Goal: Task Accomplishment & Management: Complete application form

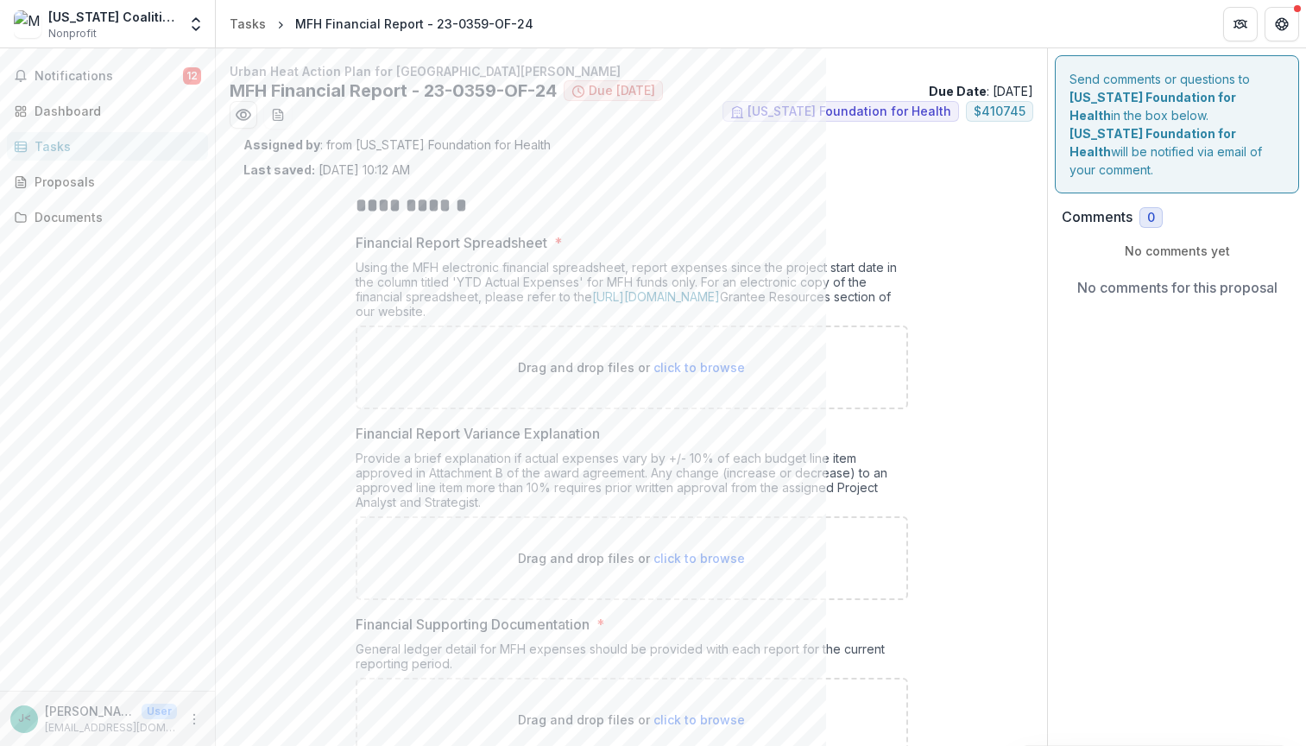
click at [717, 361] on span "click to browse" at bounding box center [698, 367] width 91 height 15
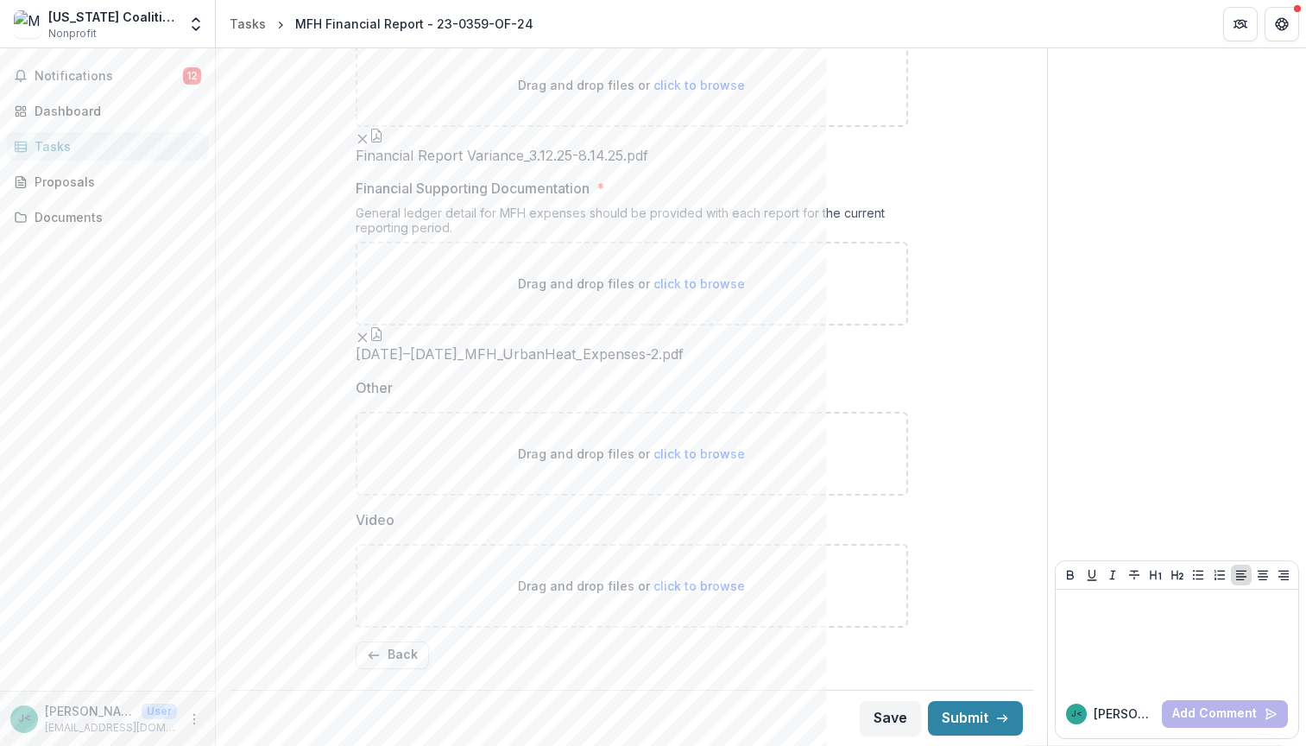
scroll to position [703, 0]
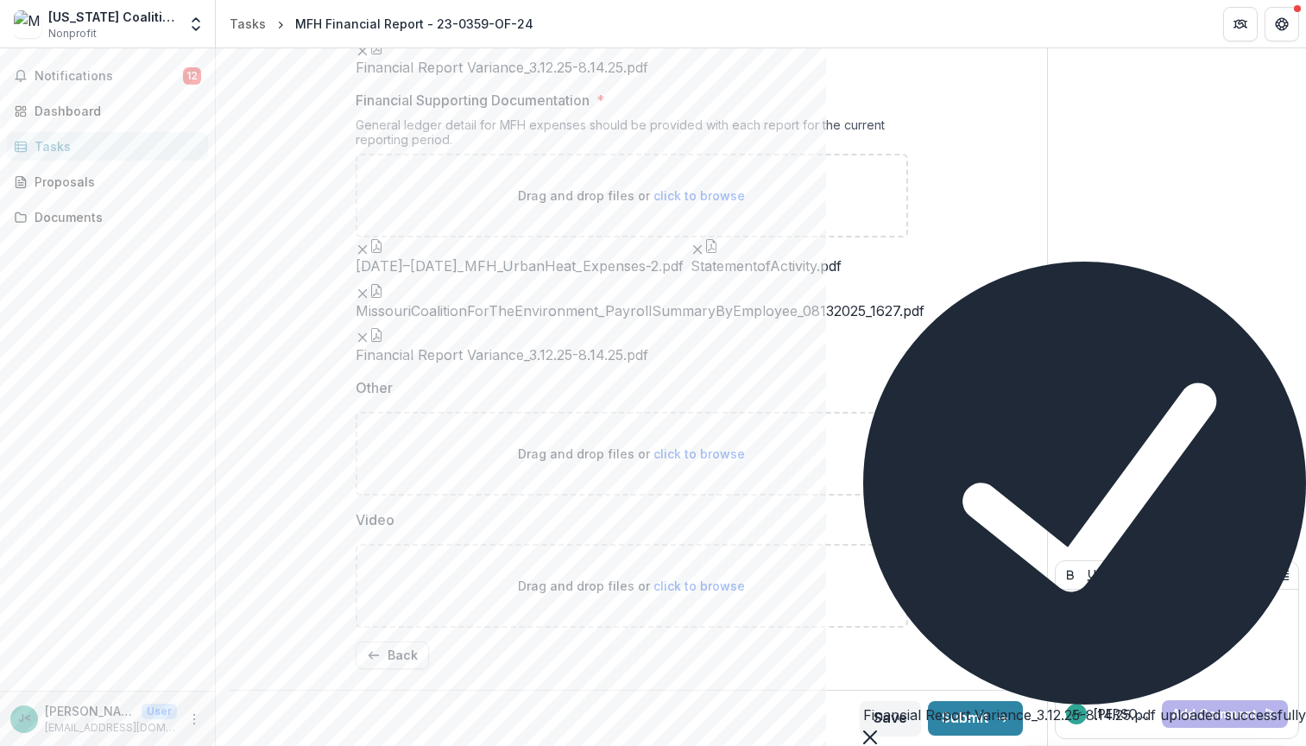
click at [369, 344] on icon "Remove File" at bounding box center [363, 338] width 14 height 14
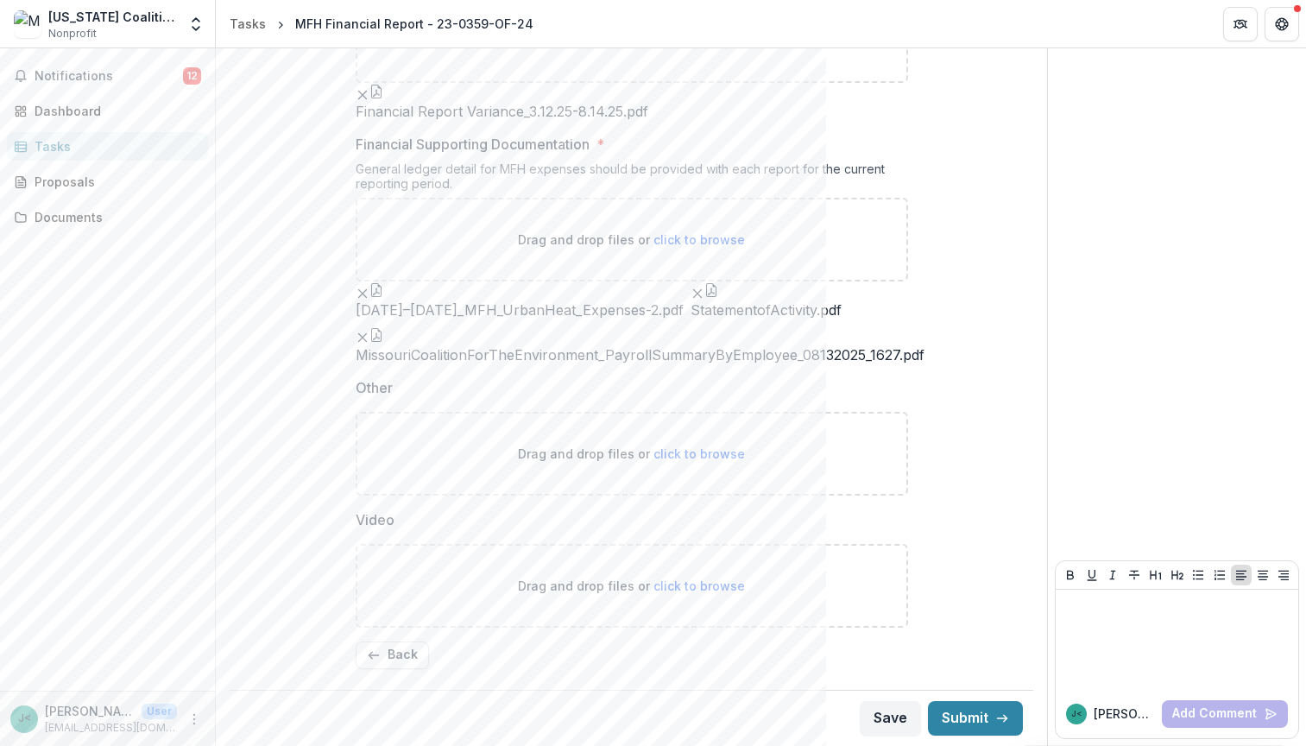
click at [383, 297] on button "button" at bounding box center [376, 290] width 14 height 14
click at [14, 745] on icon "Close" at bounding box center [7, 758] width 14 height 14
click at [369, 300] on icon "Remove File" at bounding box center [363, 294] width 14 height 14
click at [383, 297] on button "button" at bounding box center [376, 290] width 14 height 14
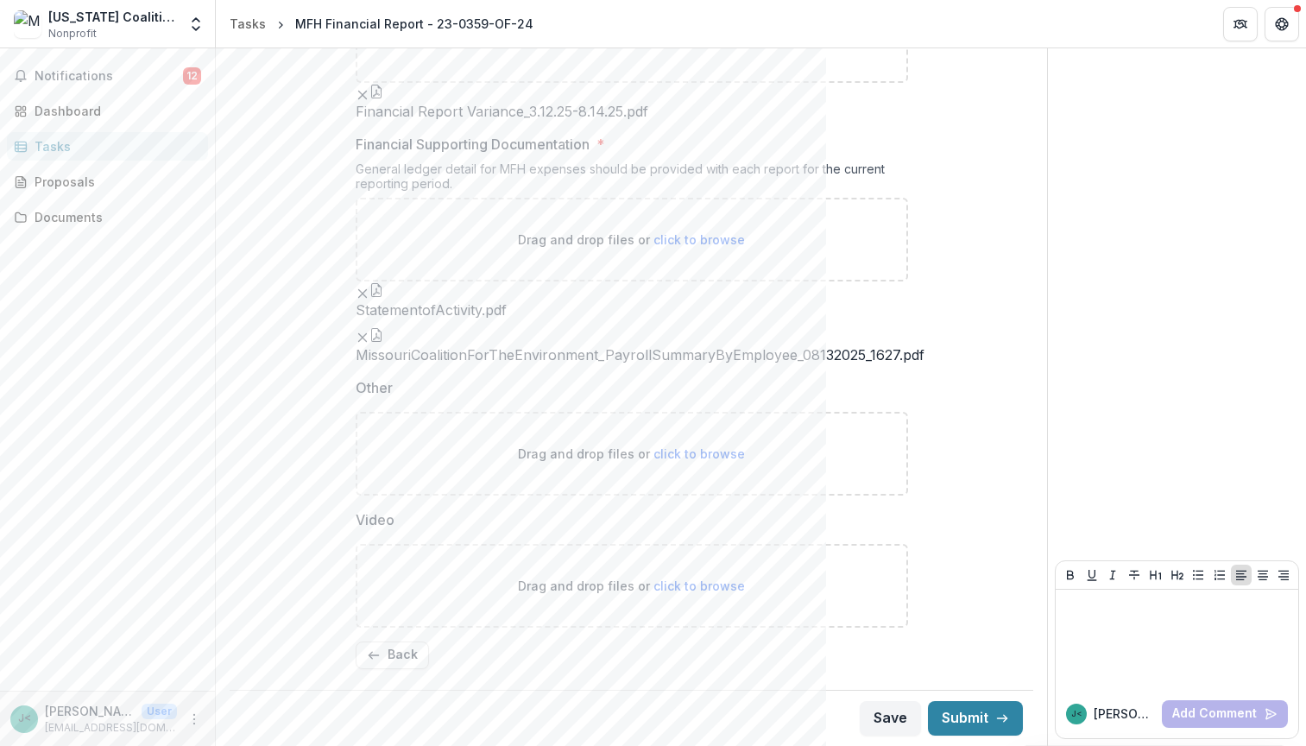
click at [383, 342] on button "button" at bounding box center [376, 335] width 14 height 14
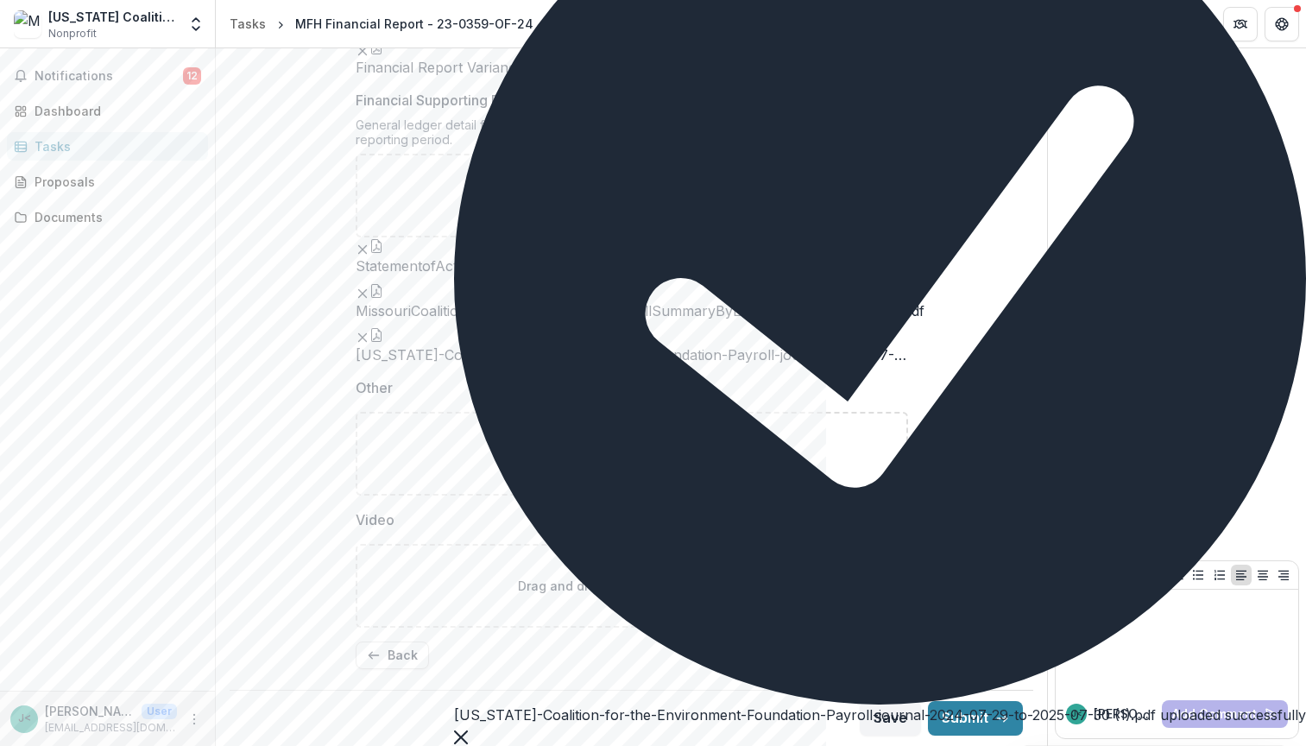
click at [383, 342] on button "button" at bounding box center [376, 335] width 14 height 14
click at [381, 298] on icon "button" at bounding box center [376, 291] width 10 height 14
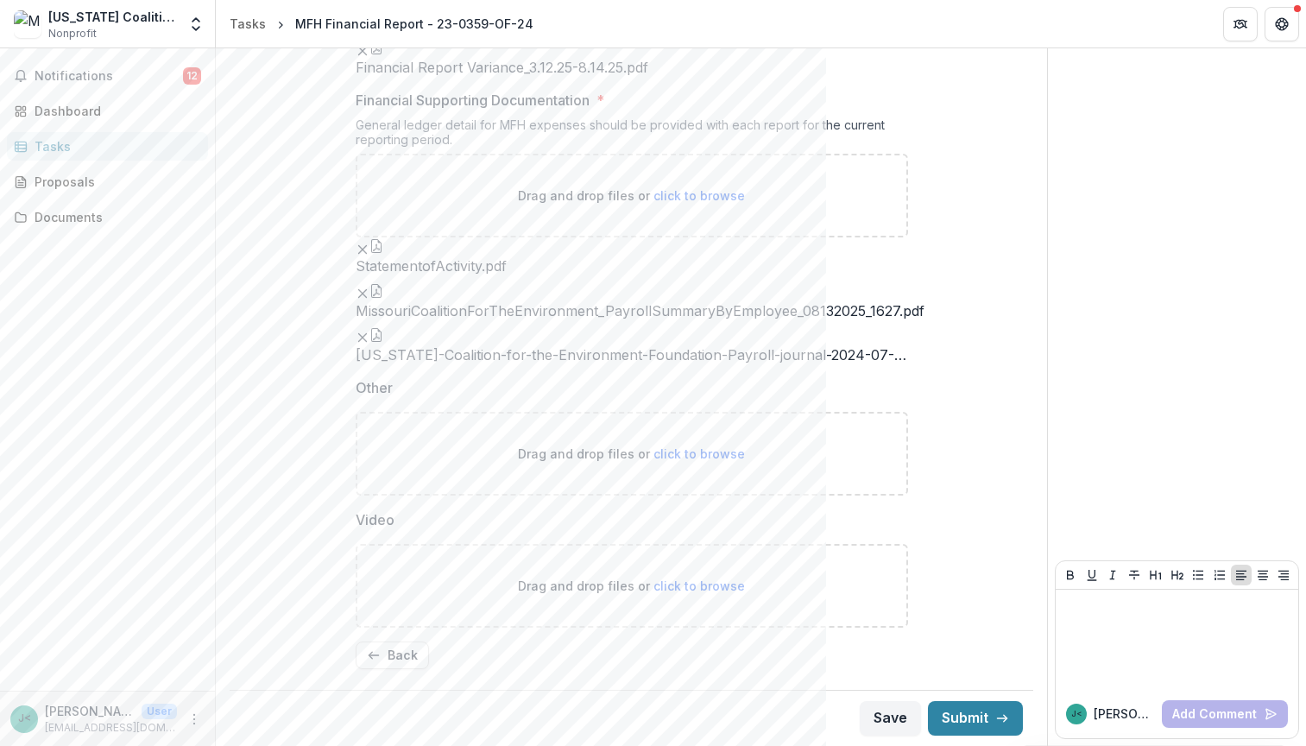
click at [14, 745] on button "Close" at bounding box center [7, 756] width 14 height 21
click at [383, 342] on icon "button" at bounding box center [376, 335] width 14 height 14
click at [14, 745] on button "Close" at bounding box center [7, 756] width 14 height 21
click at [373, 253] on button "button" at bounding box center [376, 246] width 14 height 14
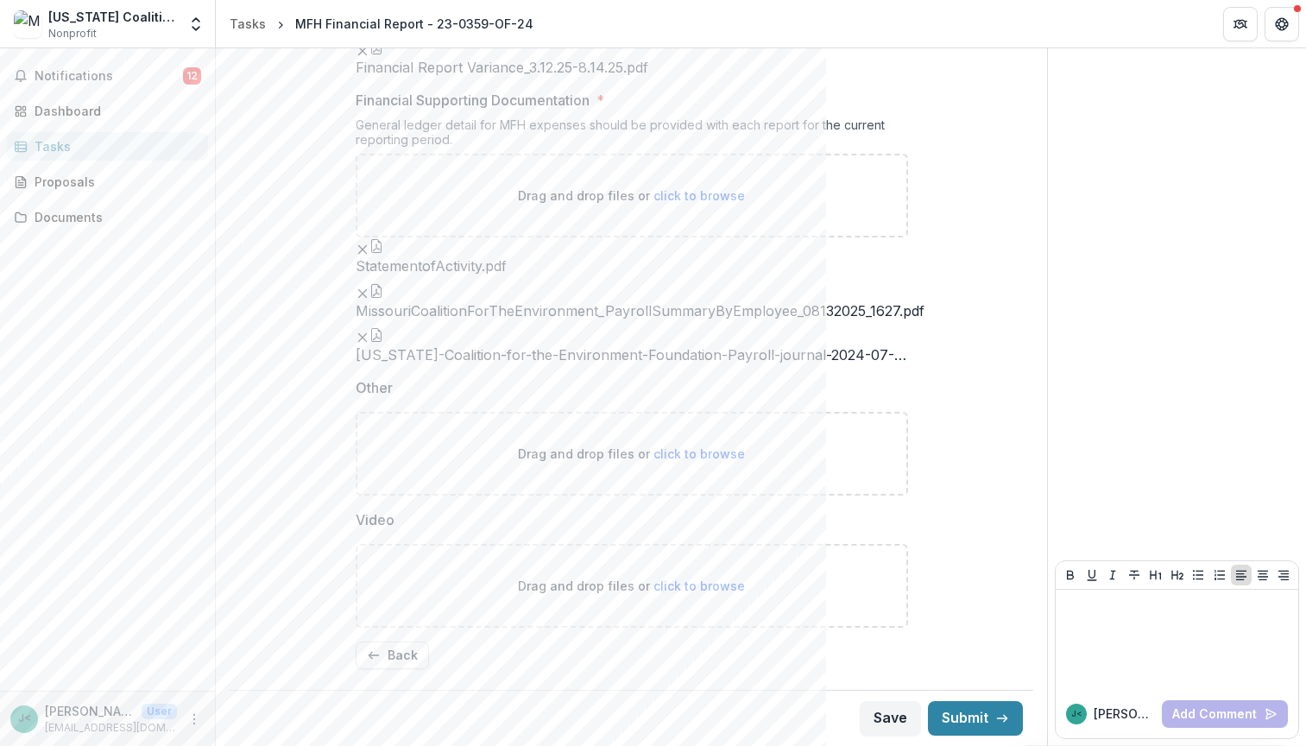
click at [383, 298] on button "button" at bounding box center [376, 291] width 14 height 14
click at [383, 342] on button "button" at bounding box center [376, 335] width 14 height 14
click at [378, 253] on button "button" at bounding box center [376, 246] width 14 height 14
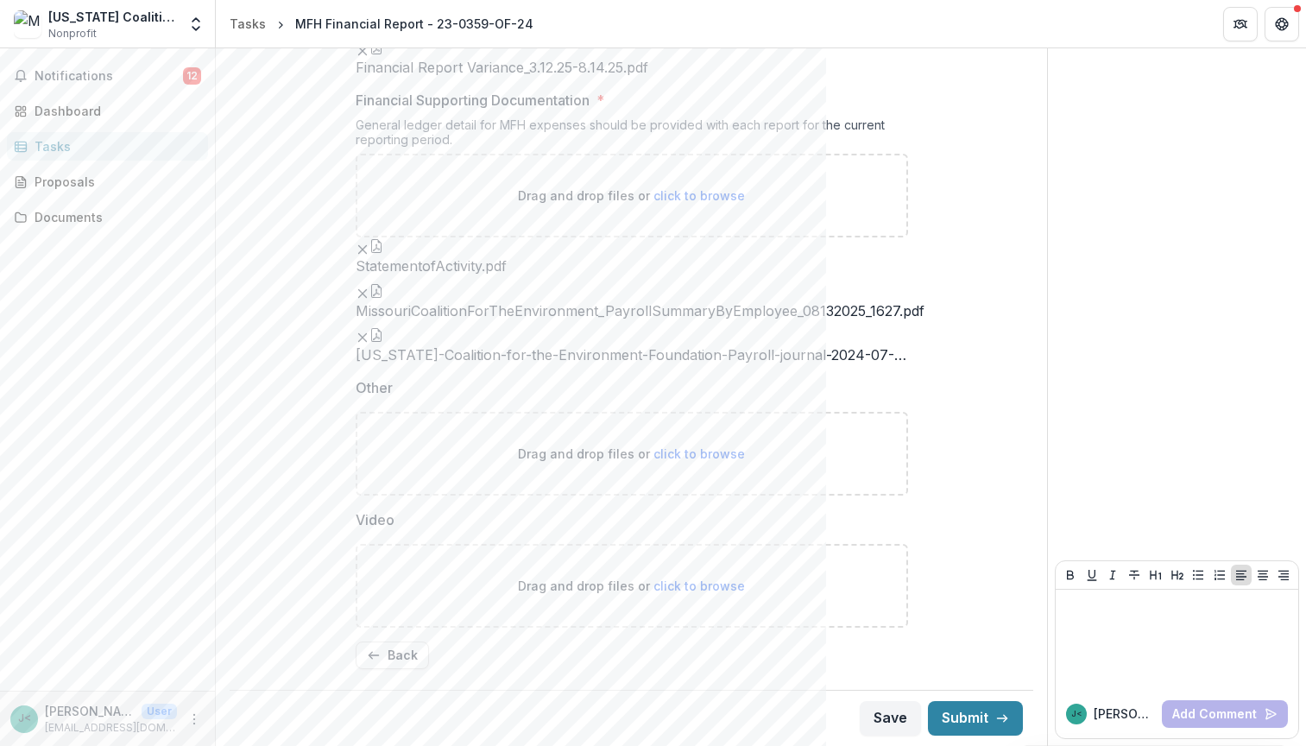
click at [383, 298] on button "button" at bounding box center [376, 291] width 14 height 14
click at [383, 342] on icon "button" at bounding box center [376, 335] width 14 height 14
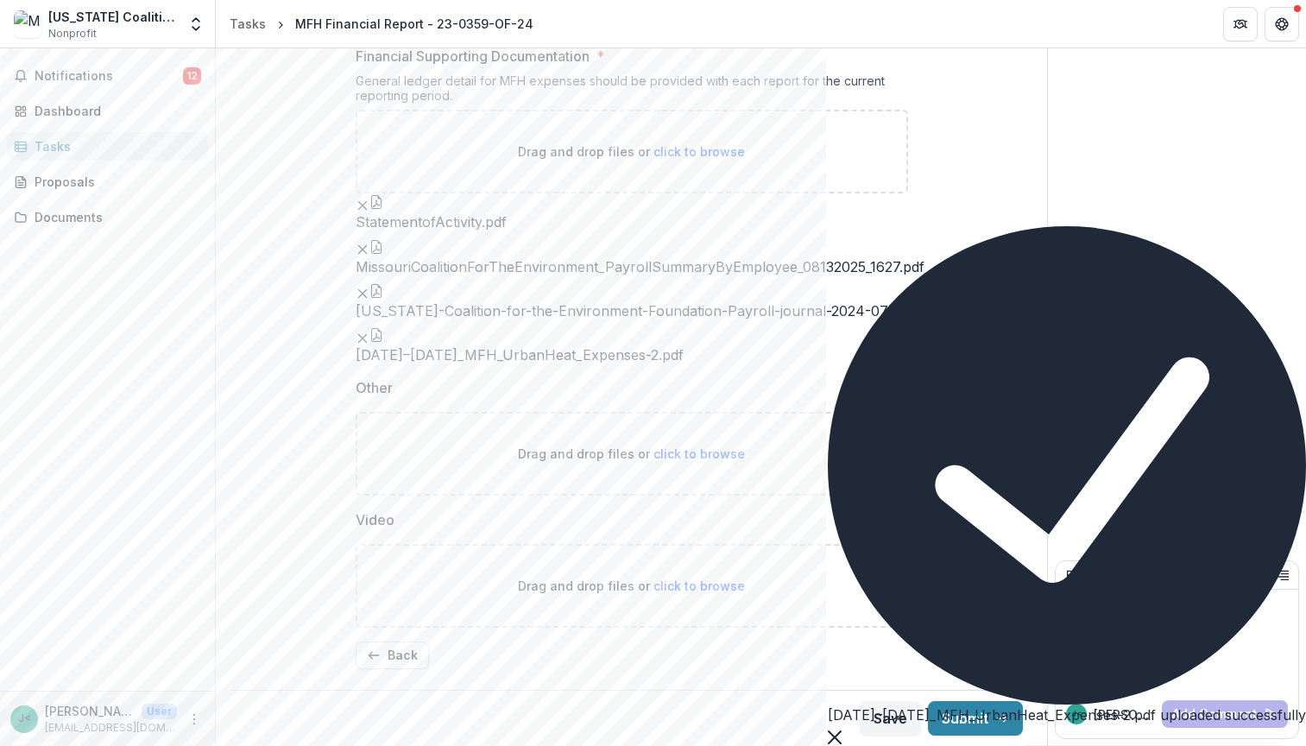
scroll to position [823, 0]
click at [842, 730] on icon "Close" at bounding box center [835, 737] width 14 height 14
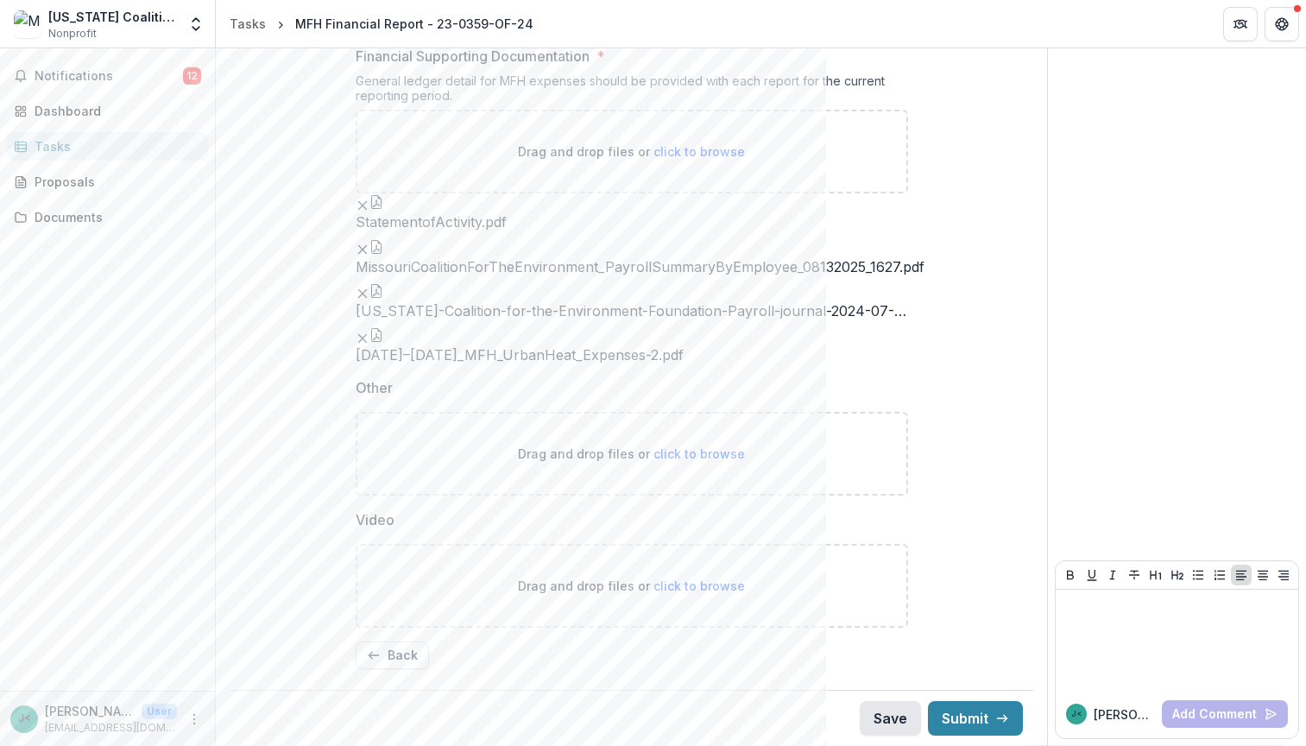
click at [889, 710] on button "Save" at bounding box center [890, 718] width 61 height 35
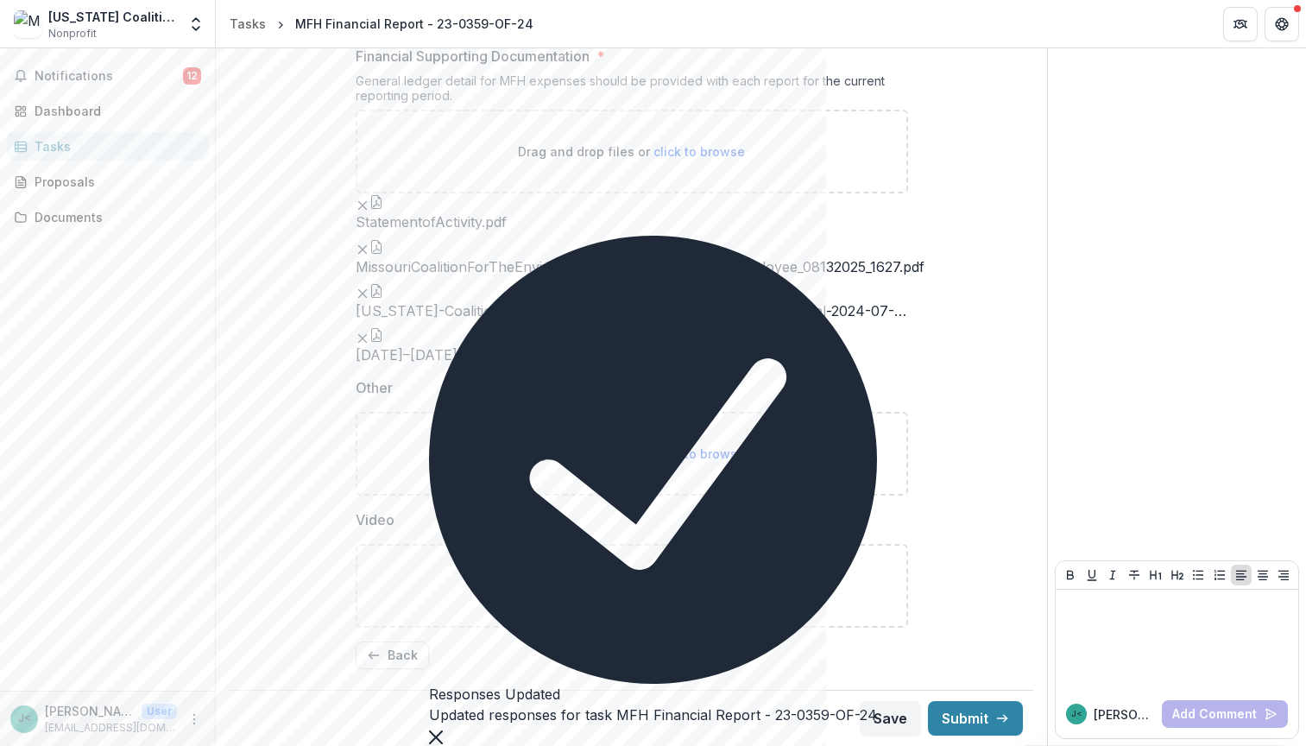
click at [443, 730] on icon "Close" at bounding box center [436, 737] width 14 height 14
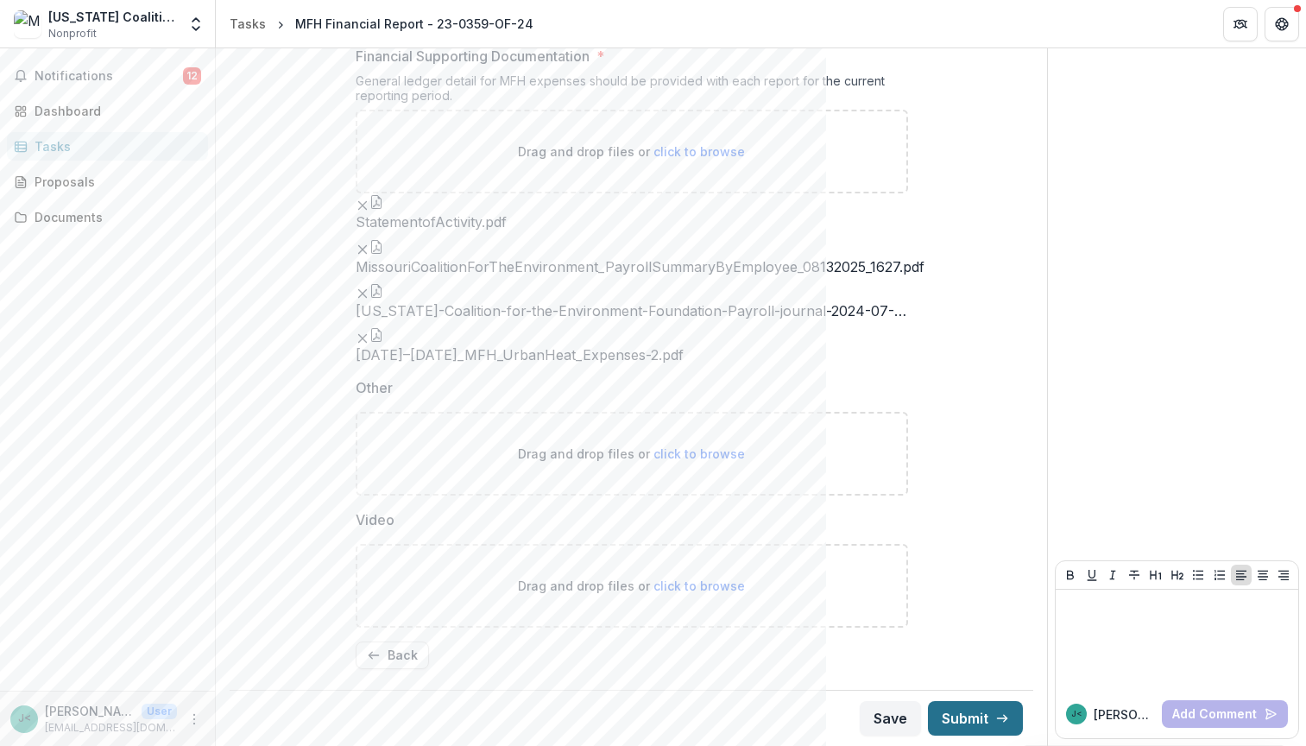
click at [987, 714] on button "Submit" at bounding box center [975, 718] width 95 height 35
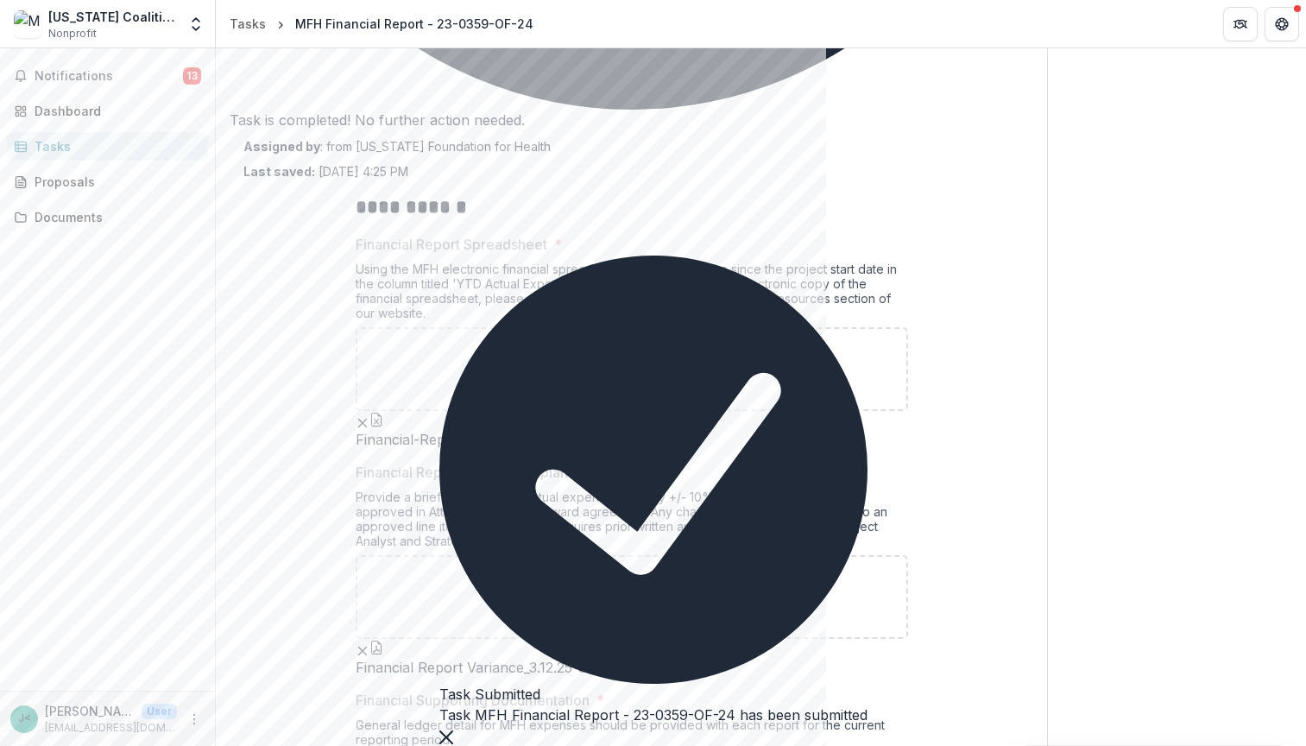
click at [453, 730] on icon "Close" at bounding box center [446, 737] width 14 height 14
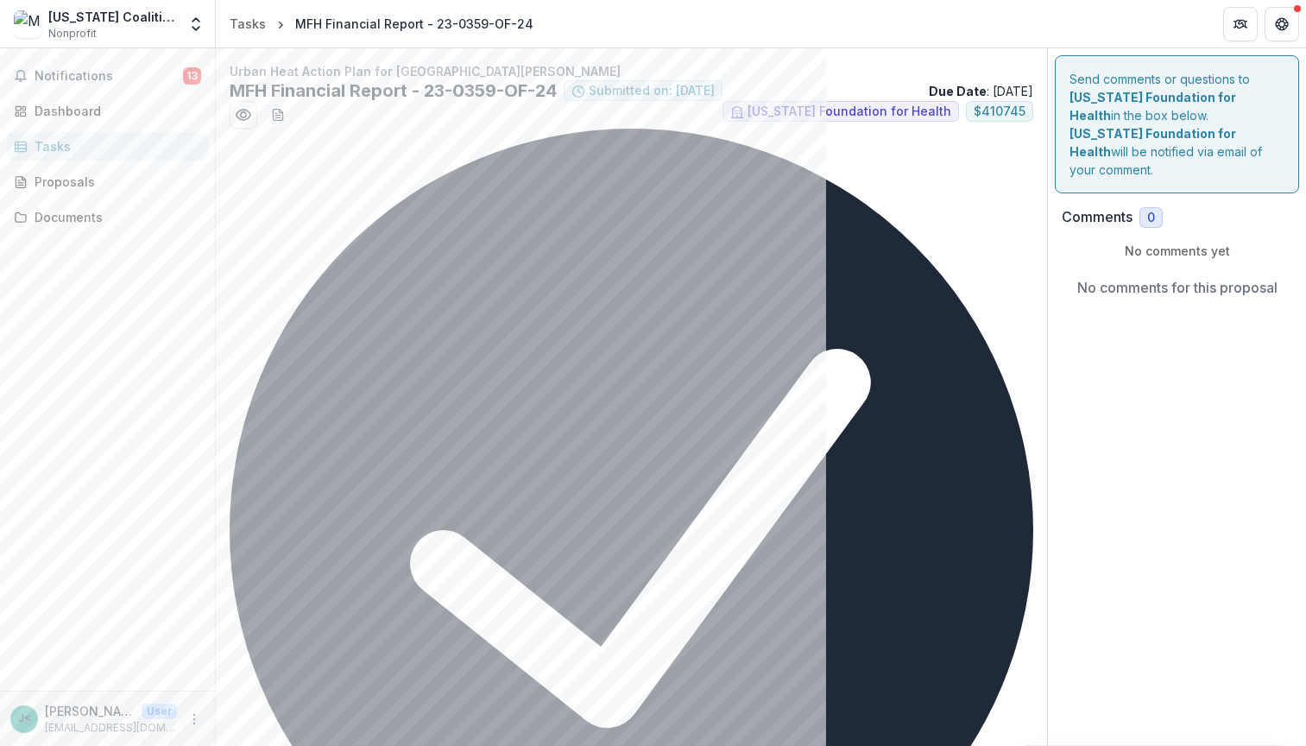
scroll to position [0, 0]
click at [95, 189] on div "Proposals" at bounding box center [115, 182] width 160 height 18
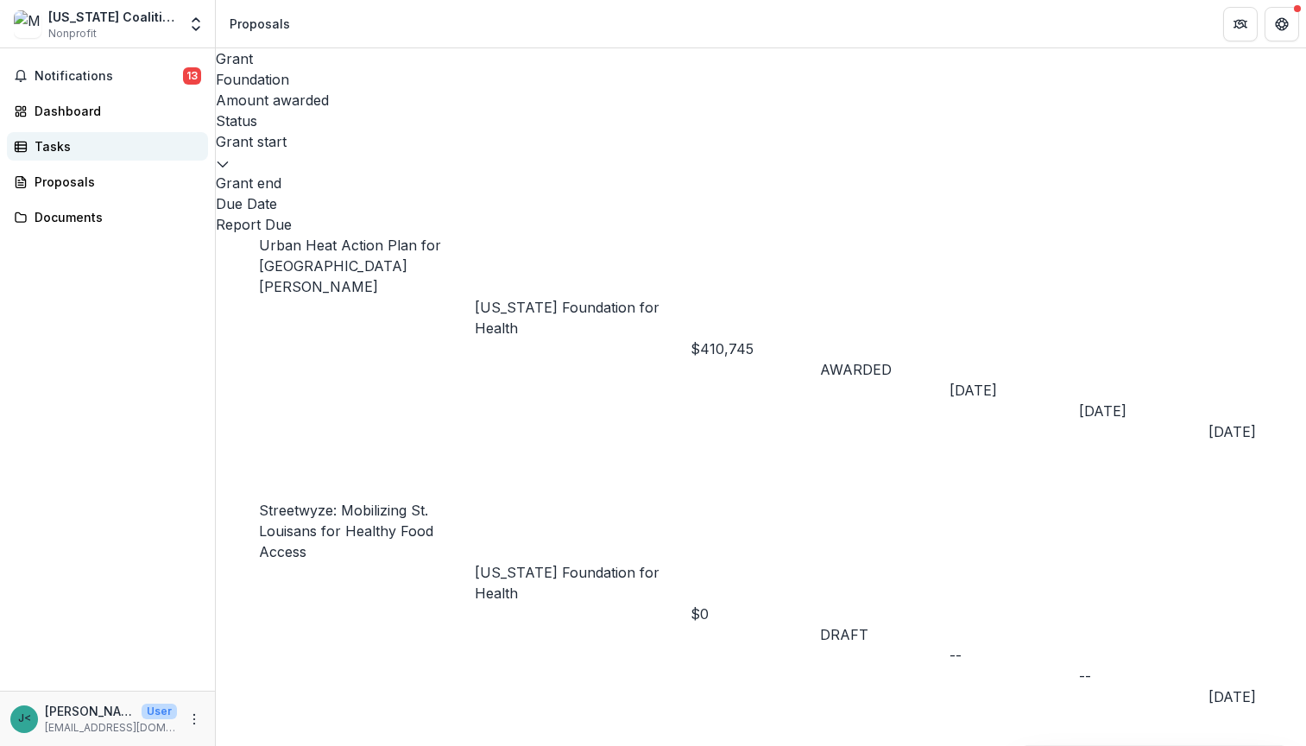
click at [123, 151] on div "Tasks" at bounding box center [115, 146] width 160 height 18
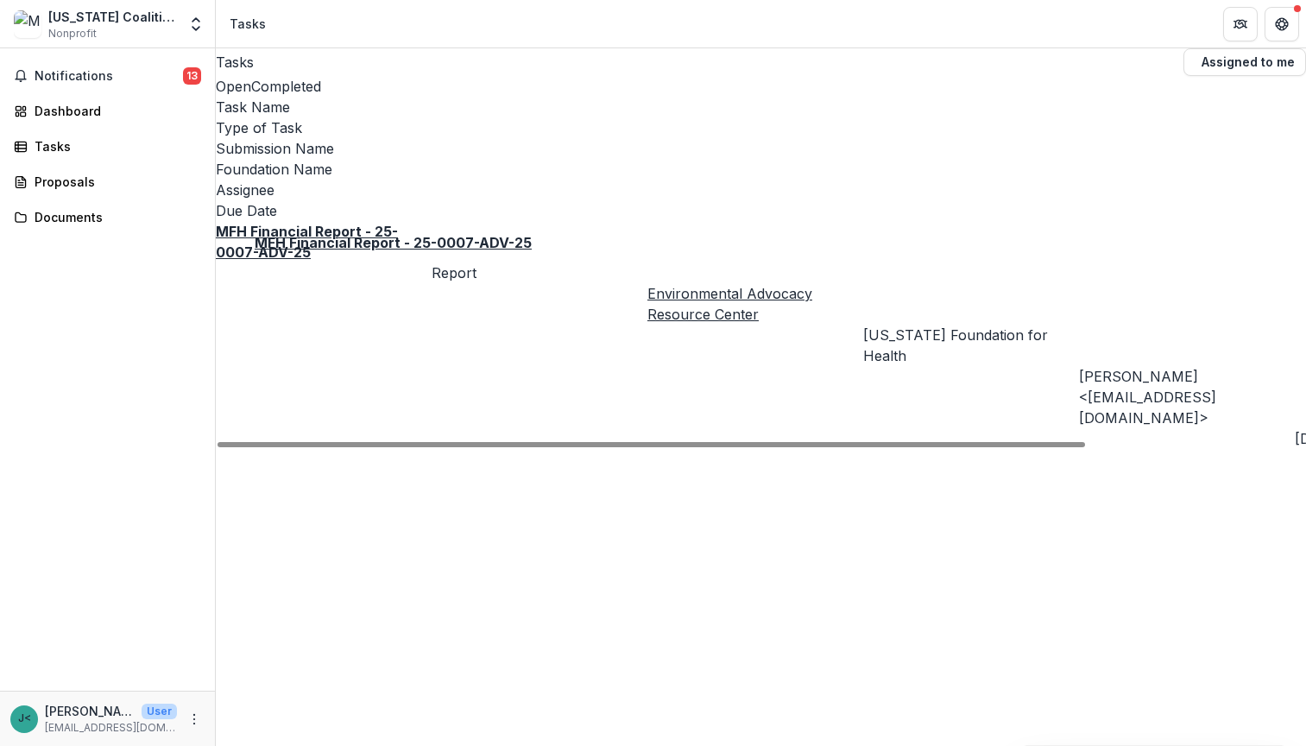
click at [398, 223] on u "MFH Financial Report - 25-0007-ADV-25" at bounding box center [307, 242] width 182 height 38
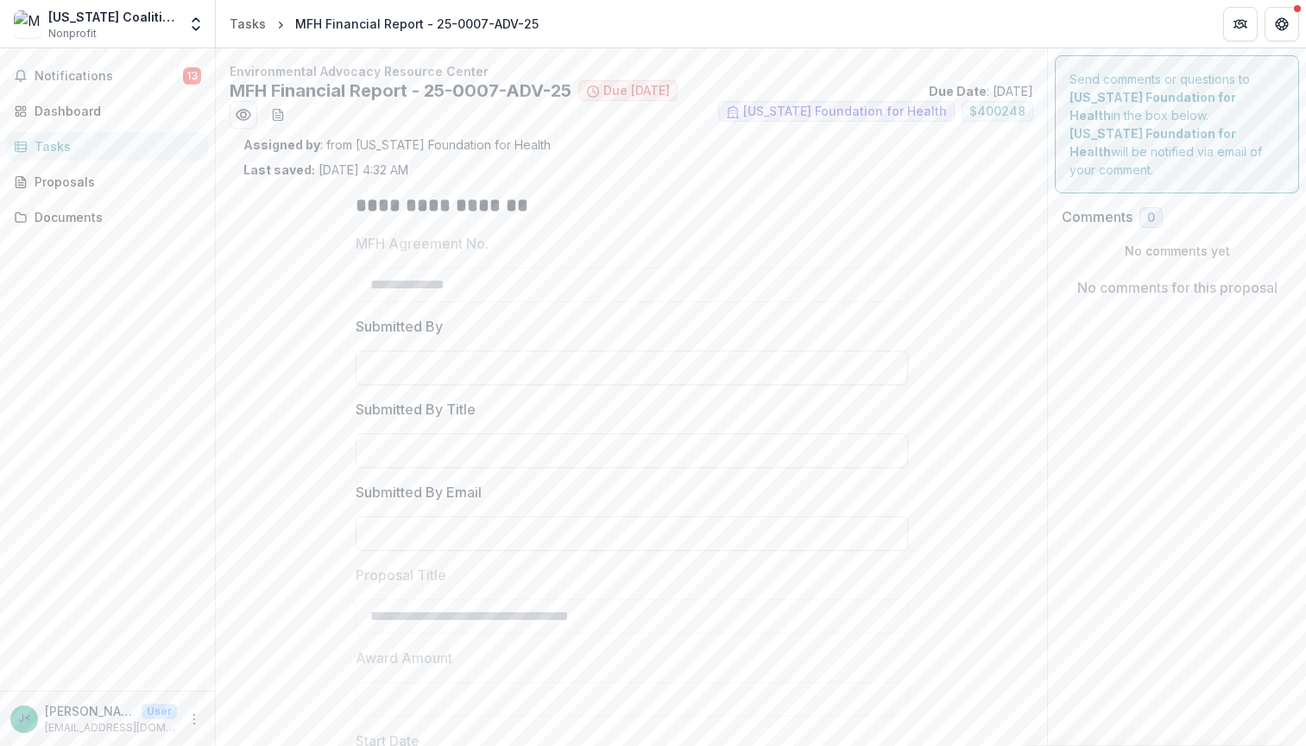
type input "********"
